Goal: Information Seeking & Learning: Find specific fact

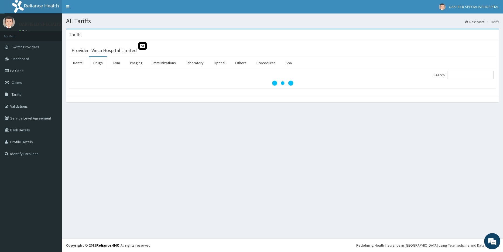
click at [462, 74] on input "Search:" at bounding box center [470, 75] width 46 height 8
type input "LEVOFEM"
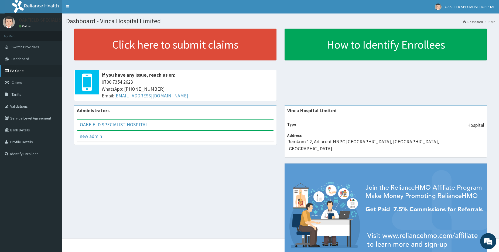
drag, startPoint x: 18, startPoint y: 66, endPoint x: 28, endPoint y: 65, distance: 10.3
click at [18, 66] on link "PA Code" at bounding box center [31, 71] width 62 height 12
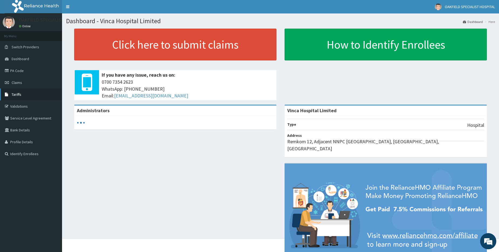
click at [14, 92] on span "Tariffs" at bounding box center [17, 94] width 10 height 5
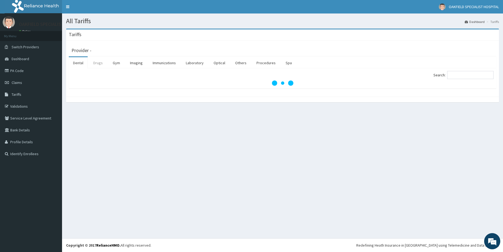
click at [102, 62] on link "Drugs" at bounding box center [98, 62] width 18 height 11
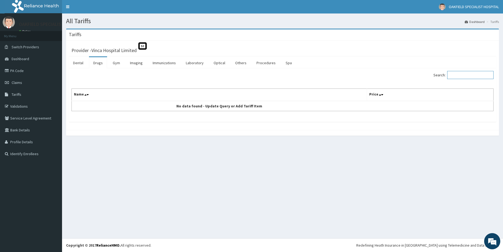
click at [459, 74] on input "Search:" at bounding box center [470, 75] width 46 height 8
click at [462, 75] on input "LEVOFEM" at bounding box center [470, 75] width 46 height 8
type input "LEVOFEM"
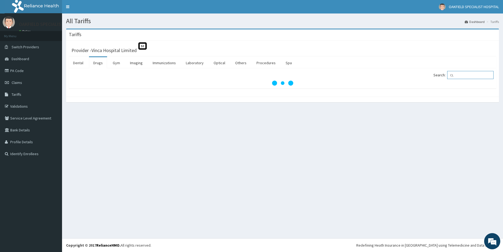
type input "C"
paste input "Clarithromycin"
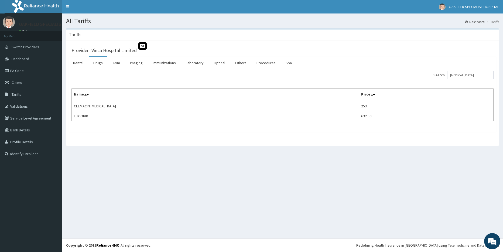
click at [327, 155] on div "All Tariffs Dashboard Tariffs Tariffs Provider - Vinca Hospital Limited St Dent…" at bounding box center [282, 125] width 441 height 225
drag, startPoint x: 478, startPoint y: 78, endPoint x: 460, endPoint y: 78, distance: 18.1
click at [460, 78] on input "Clarithromycin" at bounding box center [470, 75] width 46 height 8
type input "C"
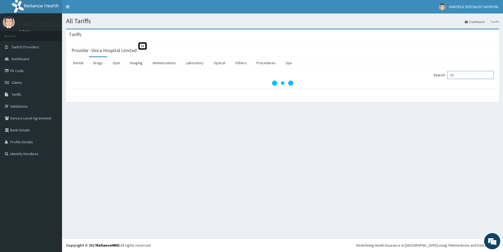
type input "0"
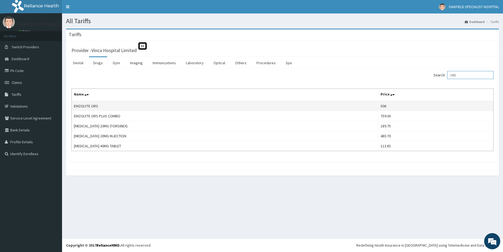
type input "ORS"
drag, startPoint x: 74, startPoint y: 106, endPoint x: 100, endPoint y: 107, distance: 25.9
click at [100, 107] on td "EMZOLYTE ORS" at bounding box center [225, 106] width 307 height 10
copy td "EMZOLYTE ORS"
